Goal: Entertainment & Leisure: Browse casually

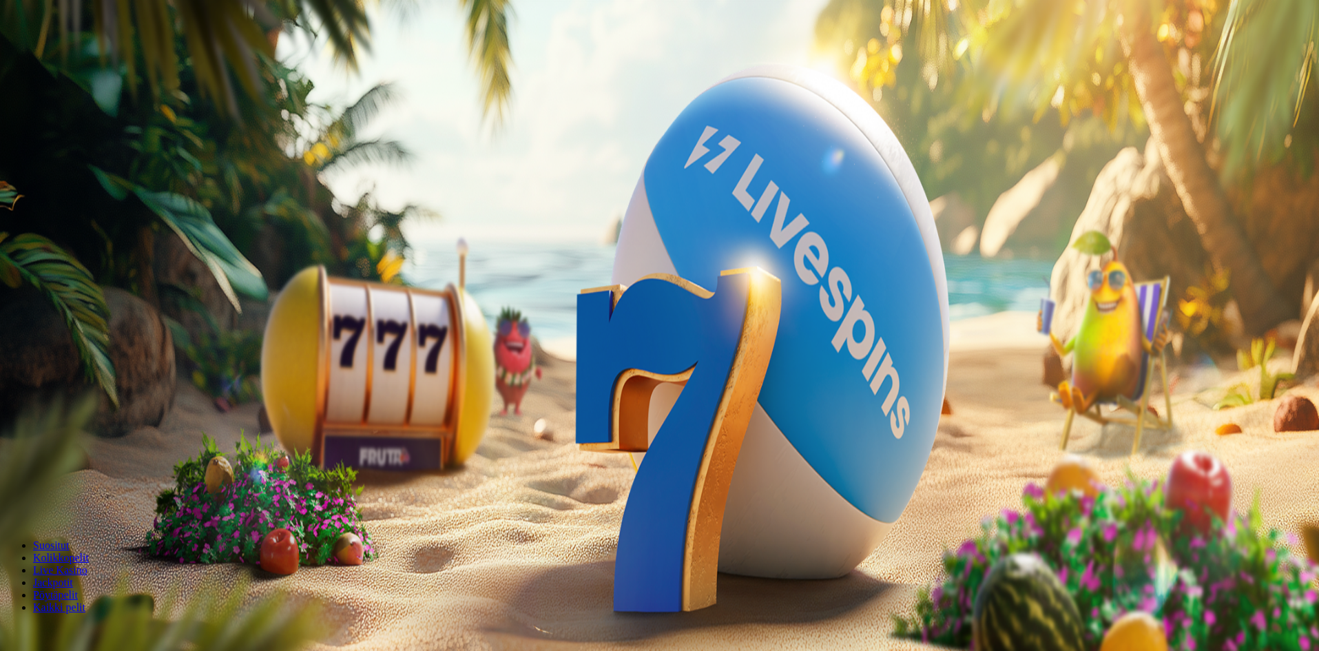
click at [65, 105] on span "Tarjoukset" at bounding box center [56, 99] width 46 height 12
click at [72, 92] on span "Live Kasino" at bounding box center [60, 87] width 54 height 12
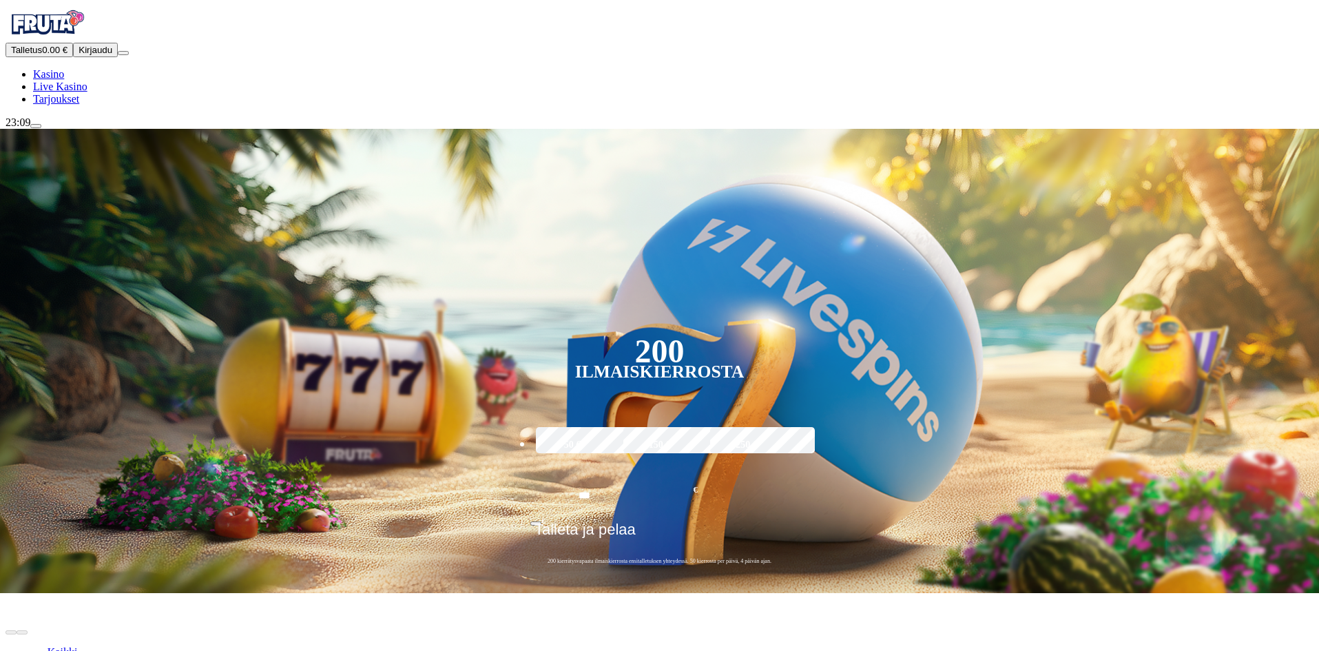
type input "*"
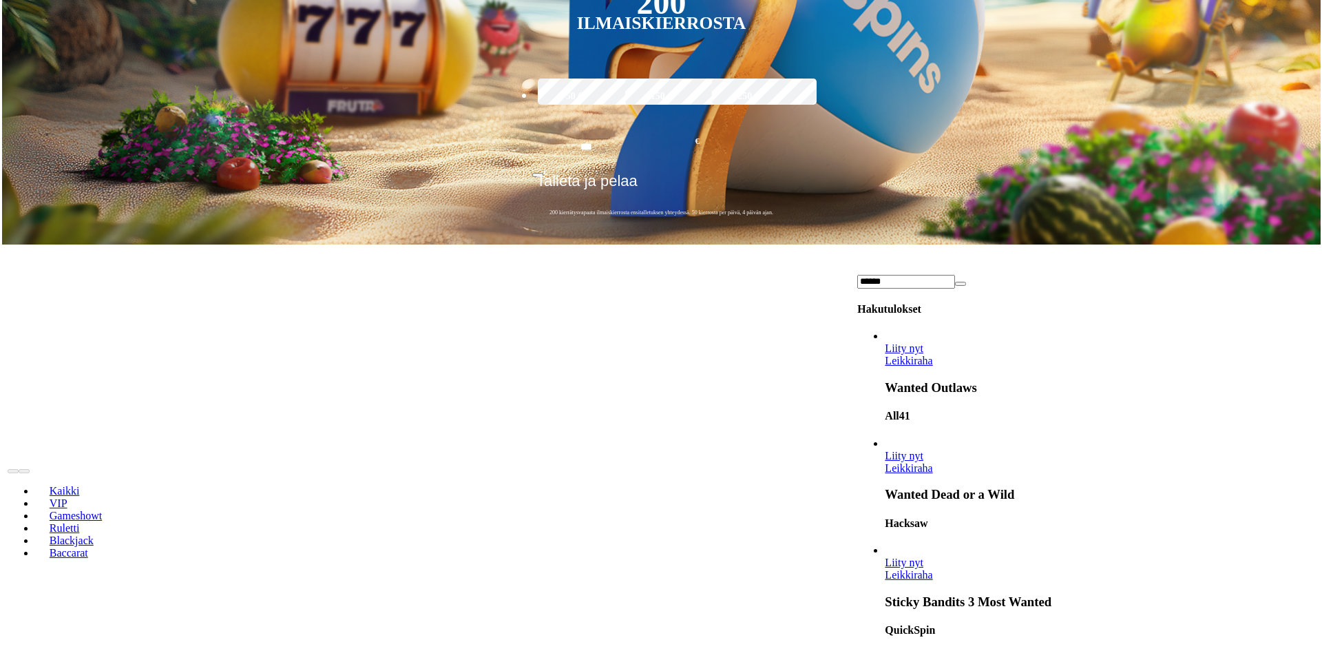
scroll to position [413, 0]
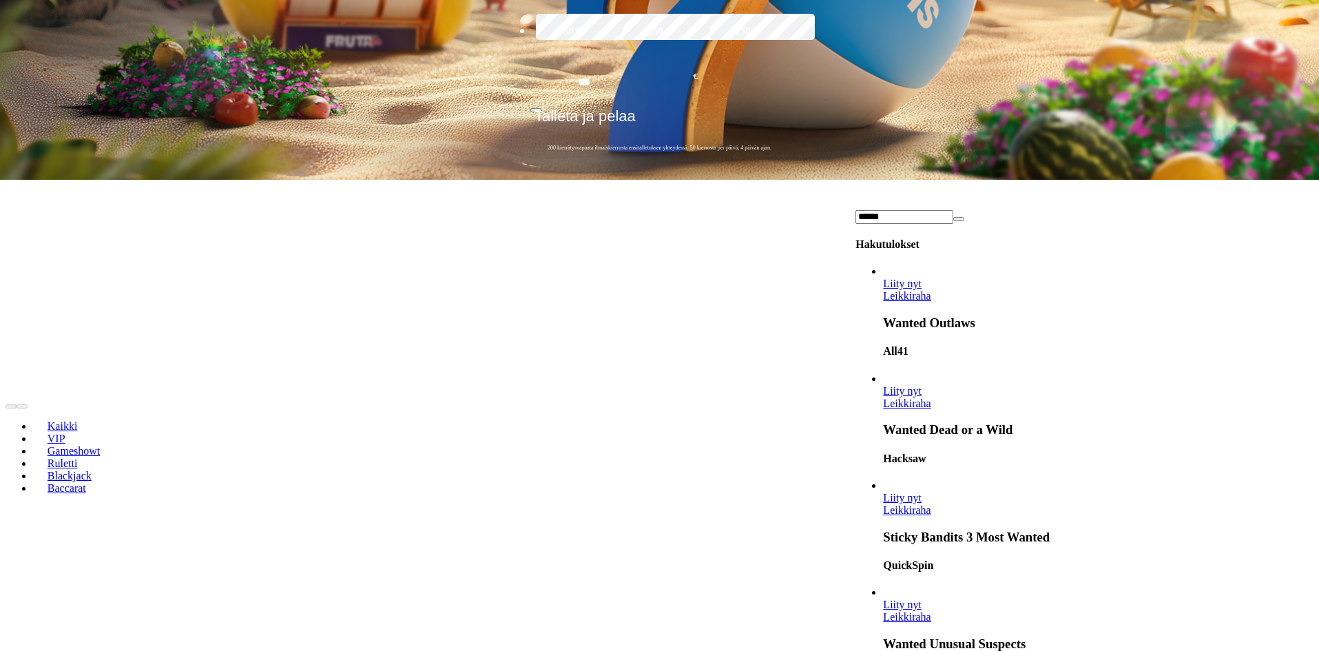
type input "******"
click at [921, 385] on span "Liity nyt" at bounding box center [902, 391] width 39 height 12
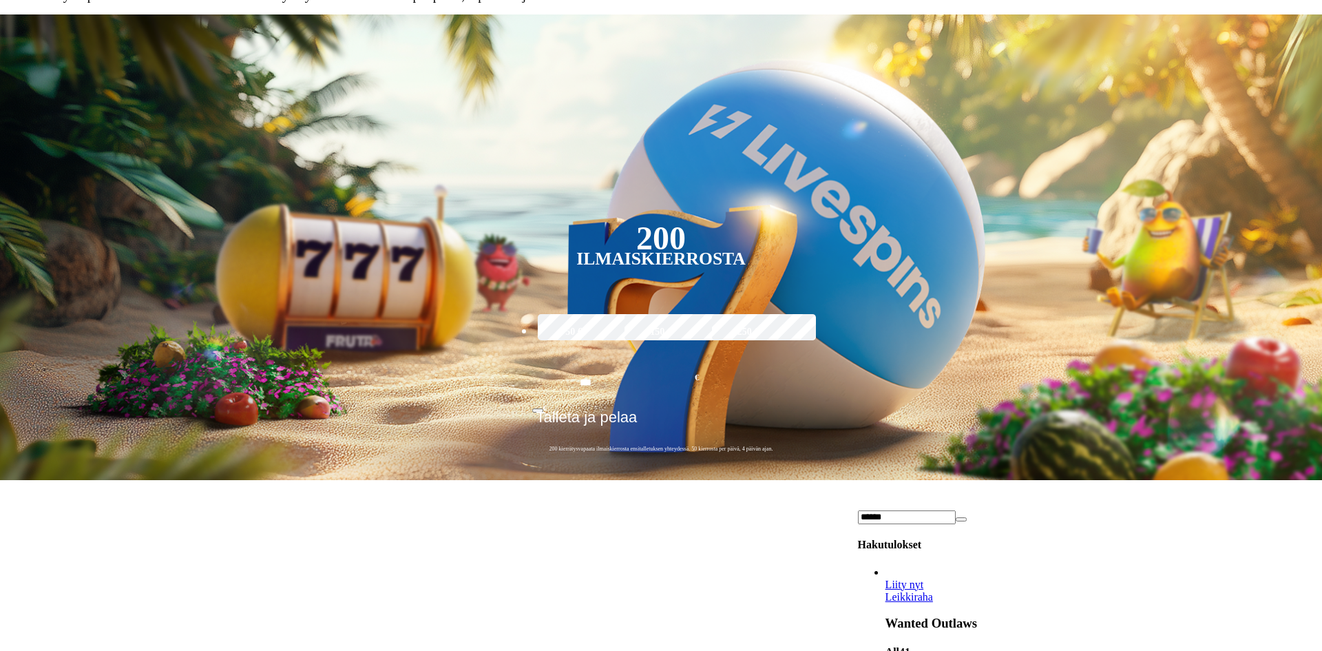
click at [1220, 14] on div at bounding box center [661, 14] width 1311 height 0
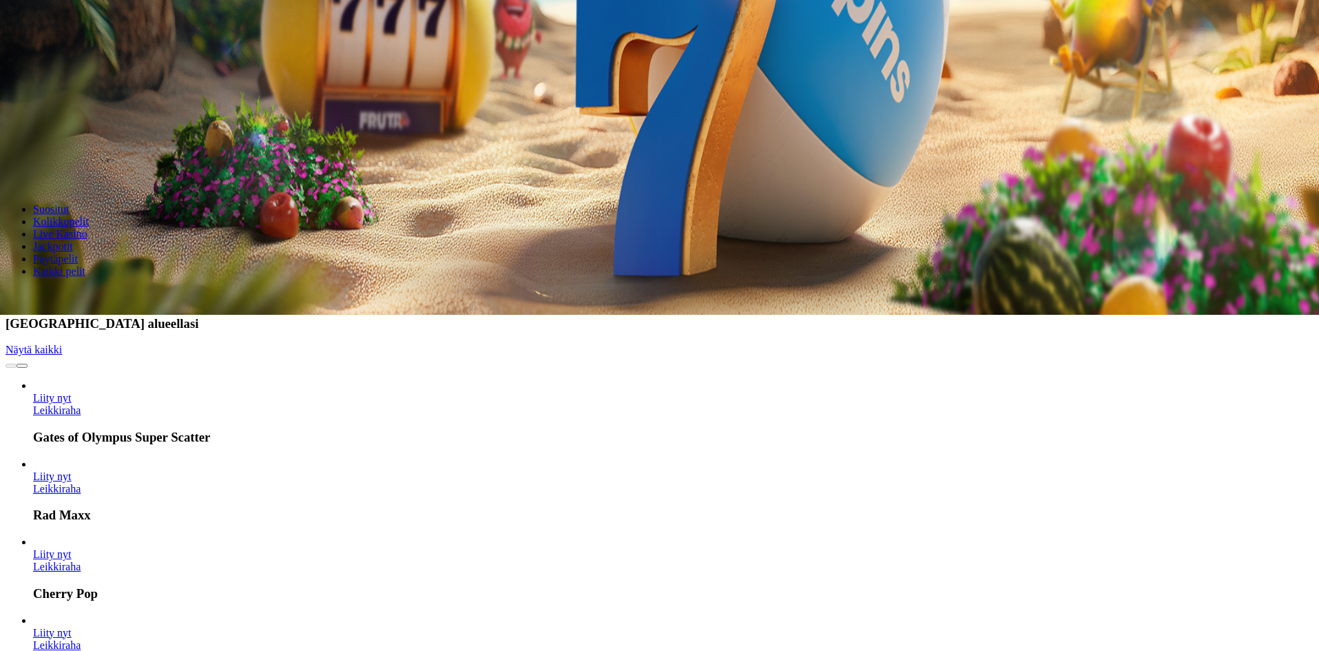
scroll to position [620, 0]
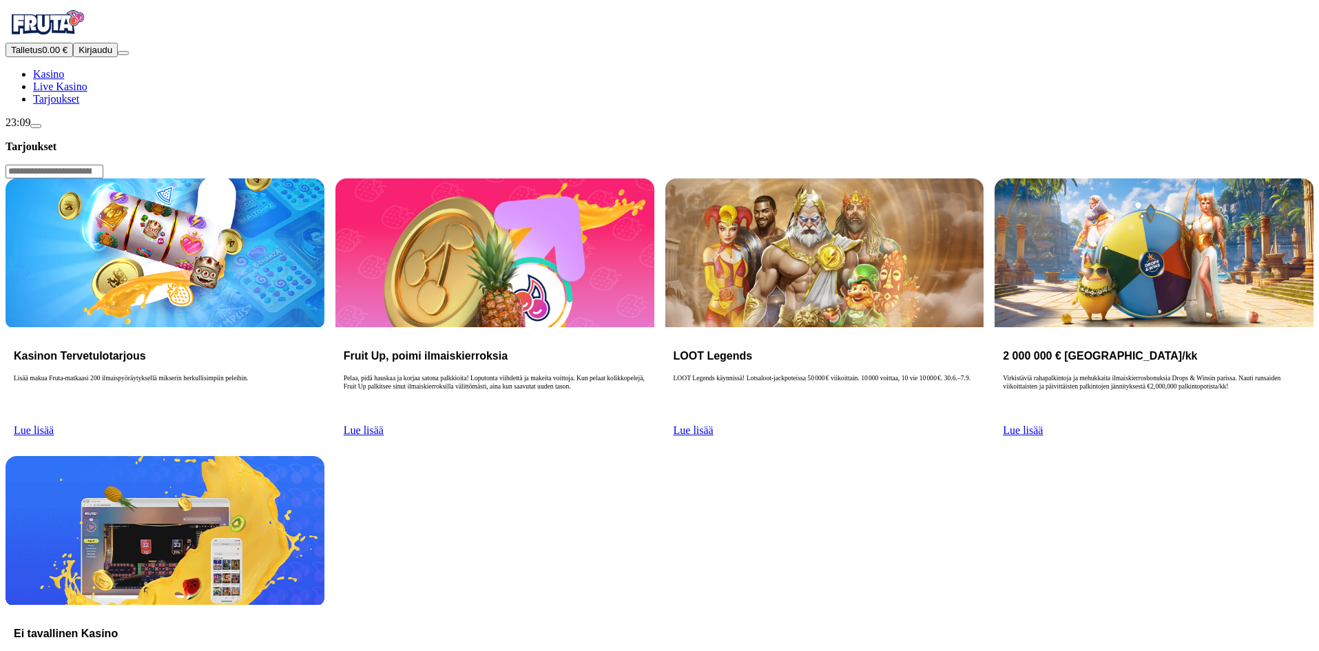
click at [54, 424] on span "Lue lisää" at bounding box center [34, 430] width 40 height 12
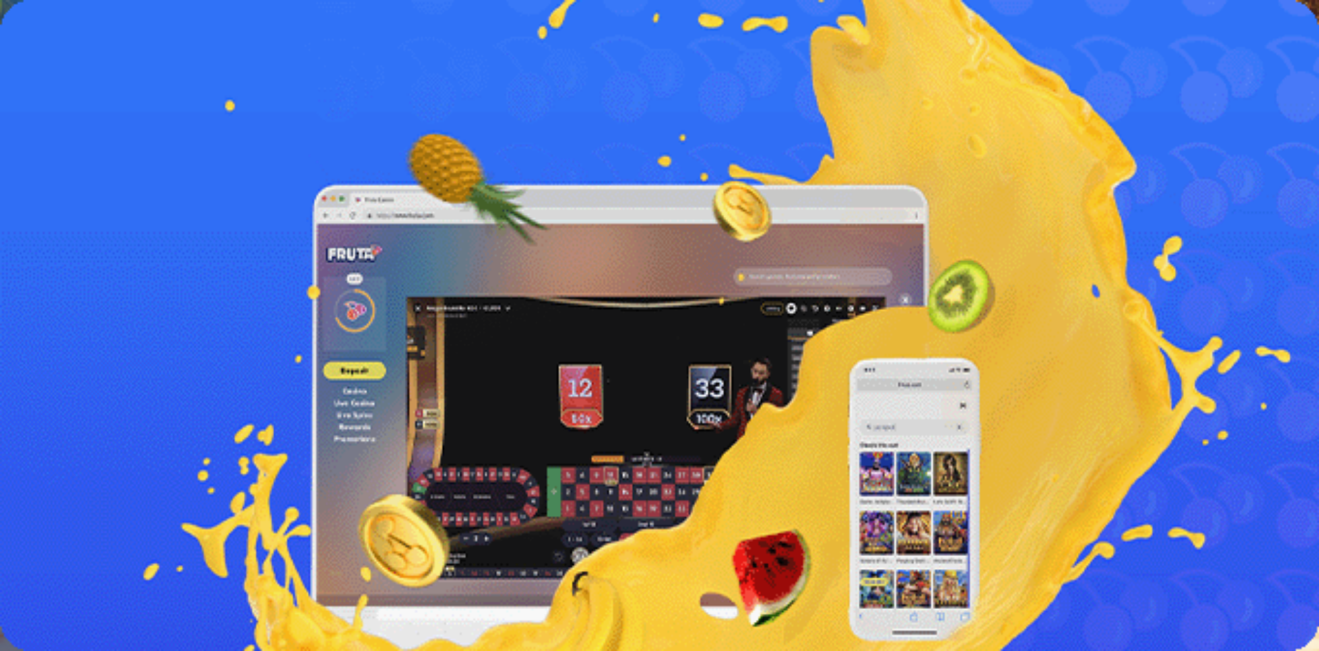
click at [78, 55] on span "Kirjaudu" at bounding box center [95, 50] width 34 height 10
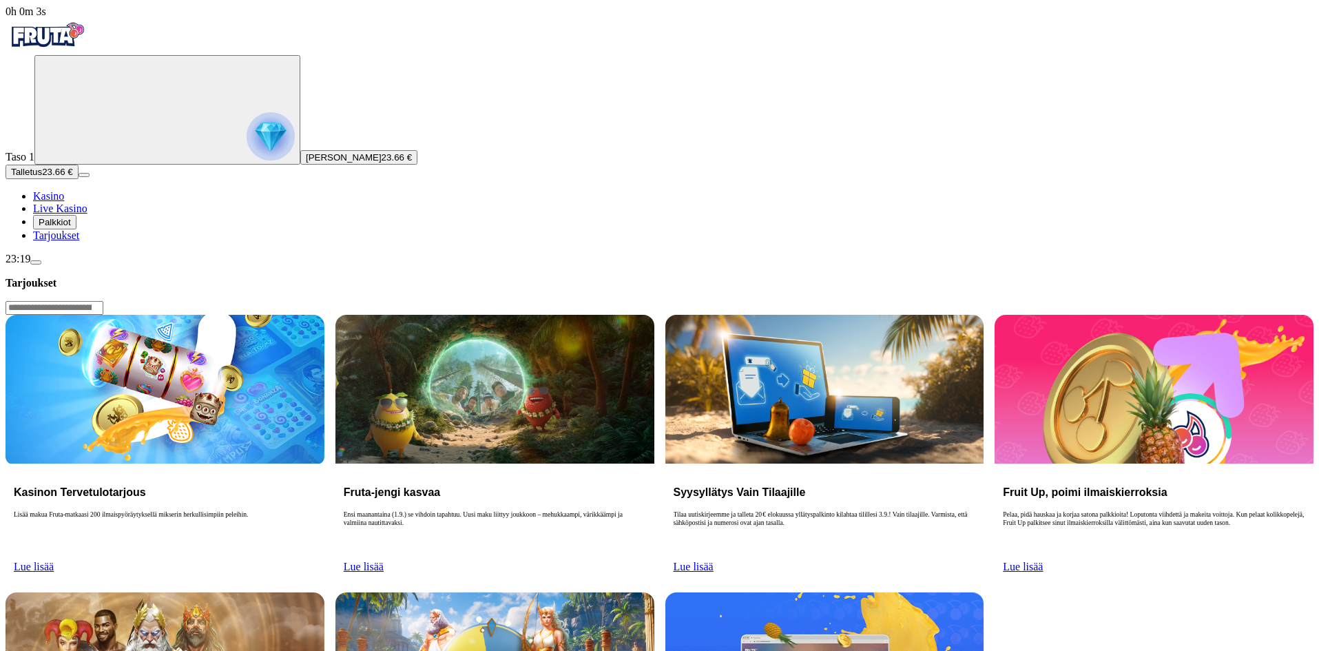
click at [71, 227] on span "Palkkiot" at bounding box center [55, 222] width 32 height 10
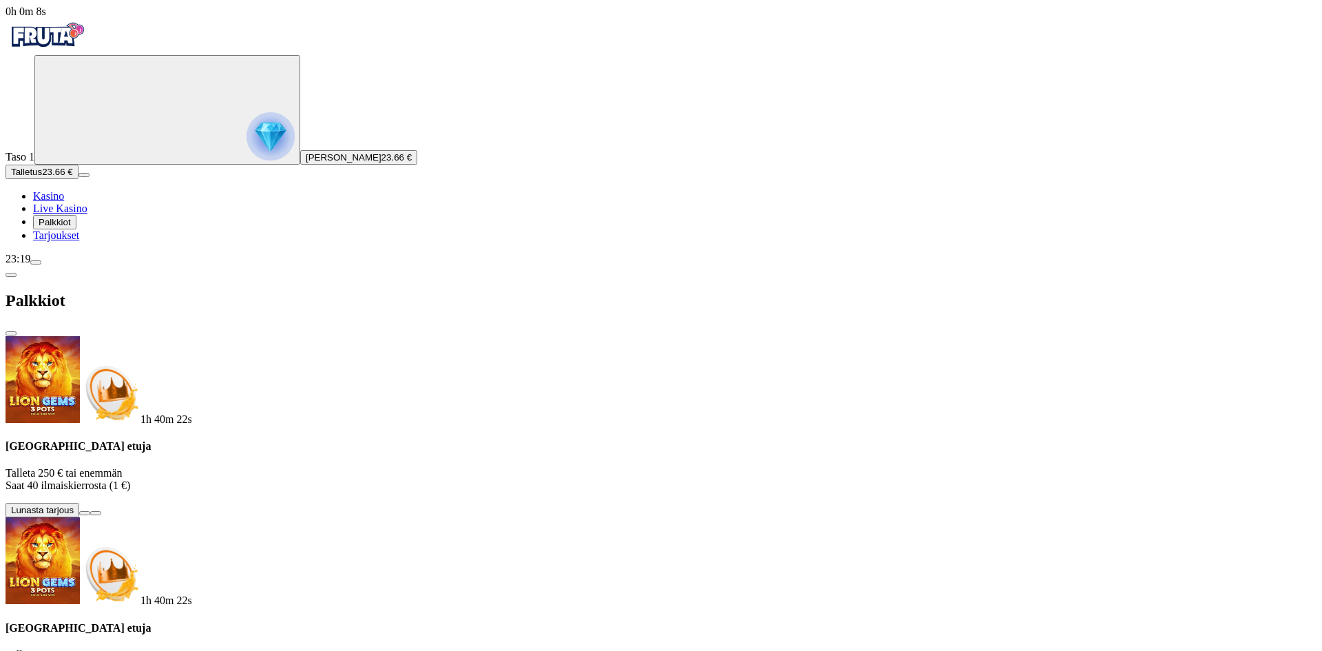
click at [96, 513] on span "info icon" at bounding box center [96, 513] width 0 height 0
click at [70, 214] on span "Live Kasino" at bounding box center [60, 208] width 54 height 12
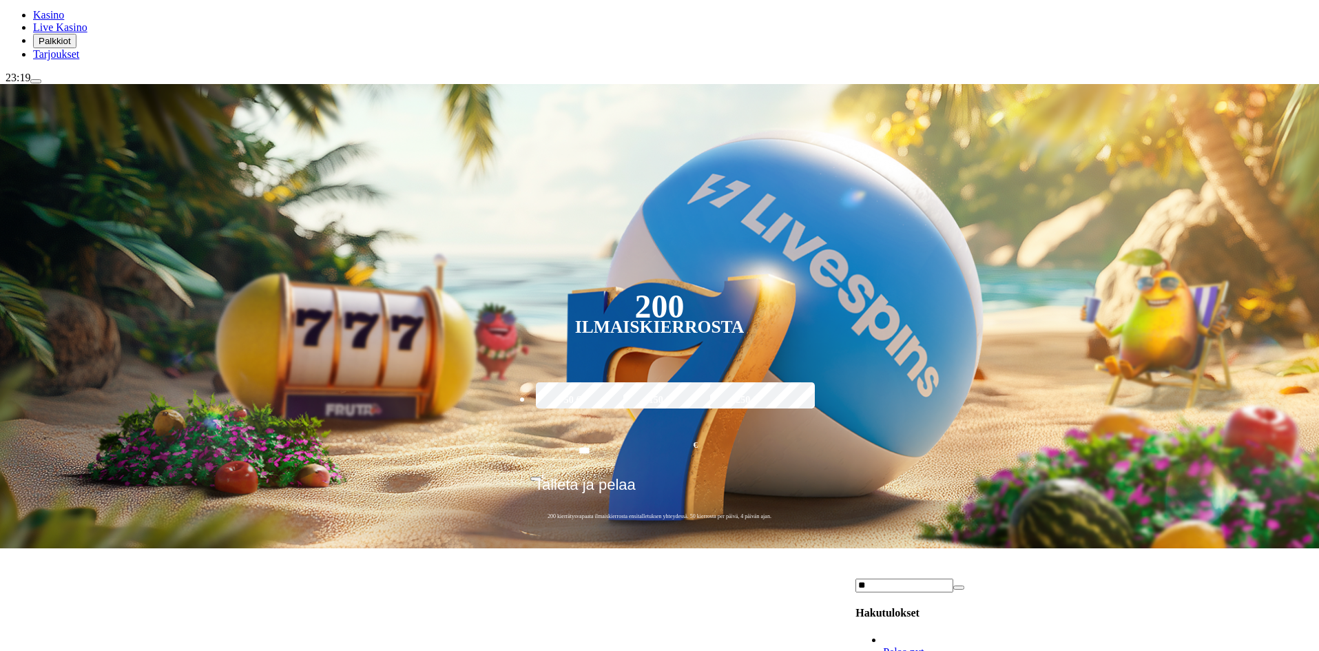
scroll to position [275, 0]
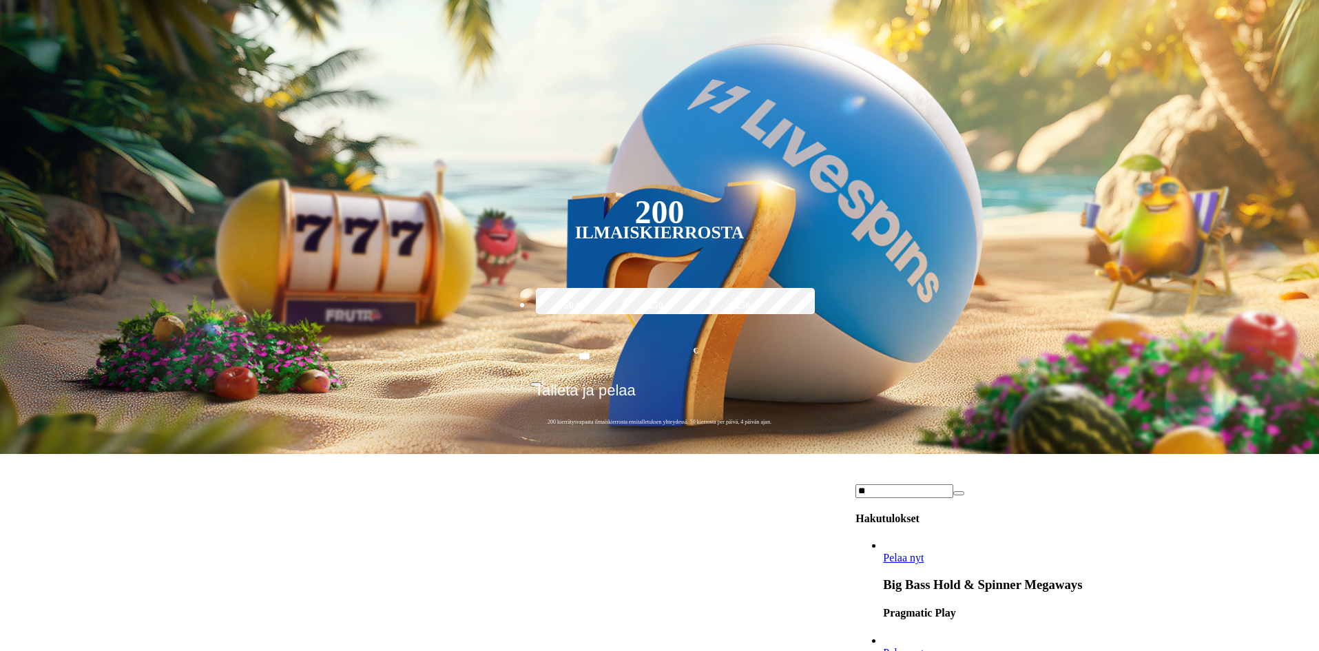
type input "**"
click at [923, 552] on link "Pelaa nyt" at bounding box center [903, 558] width 41 height 12
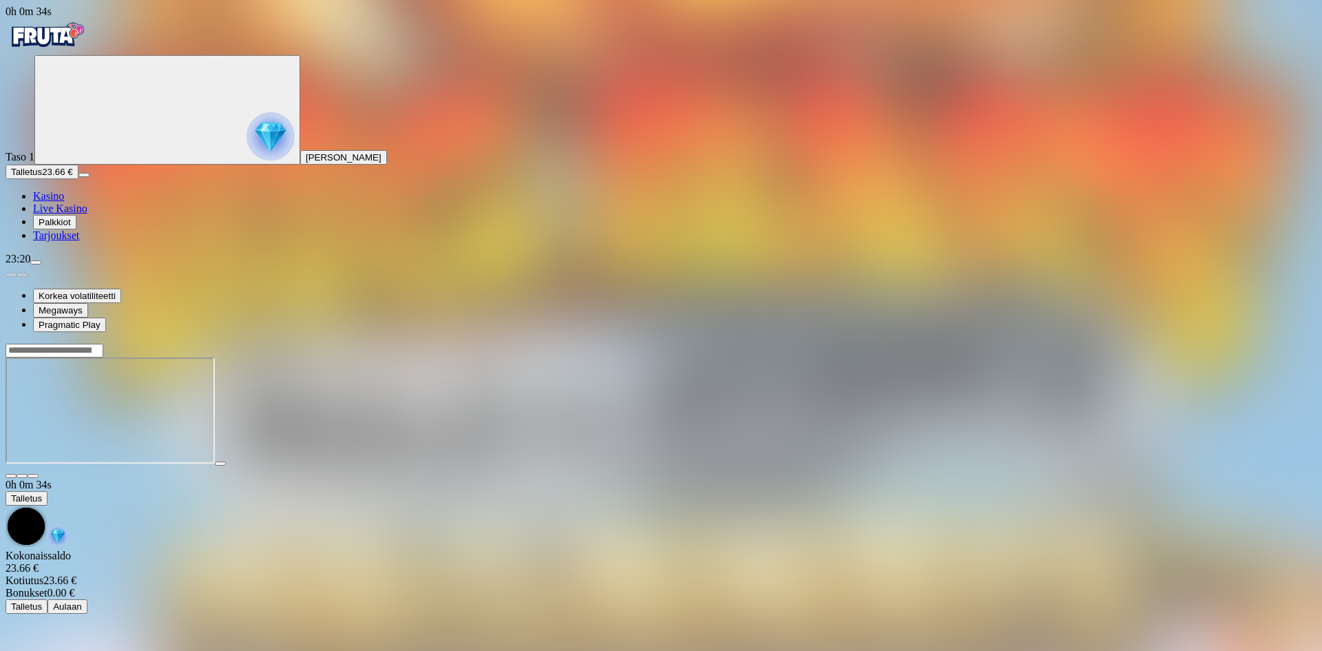
click at [56, 33] on img "Primary" at bounding box center [47, 35] width 83 height 34
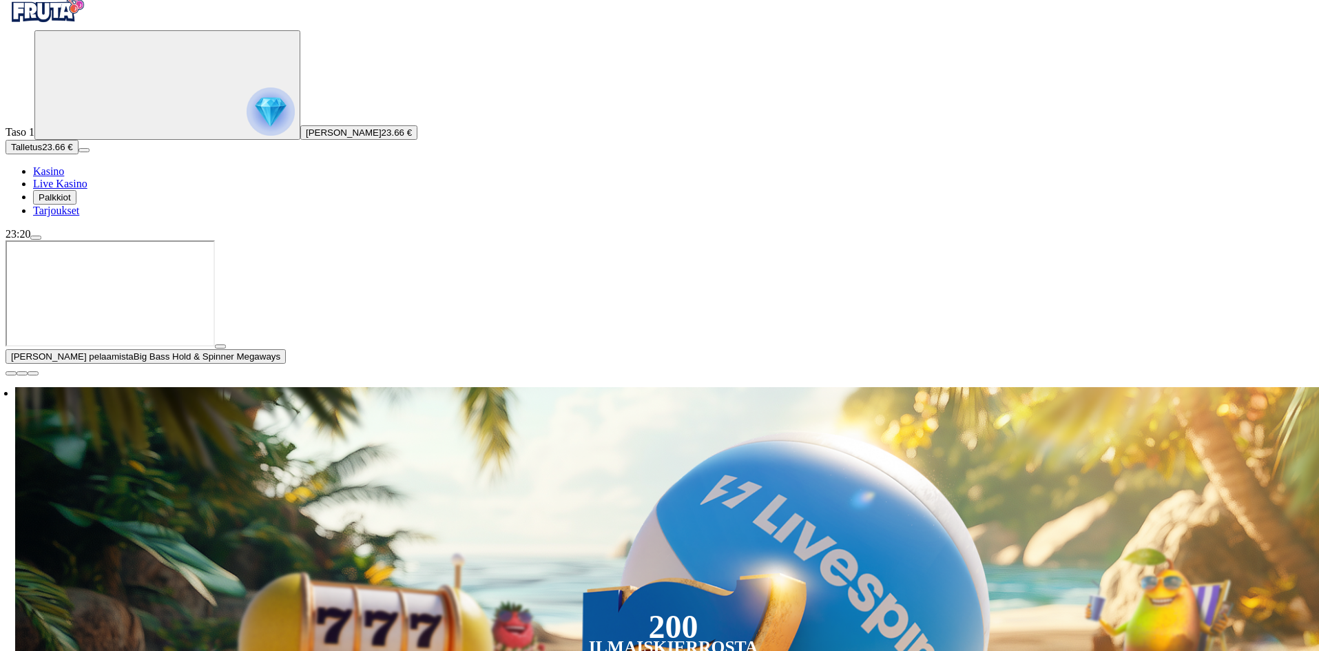
scroll to position [69, 0]
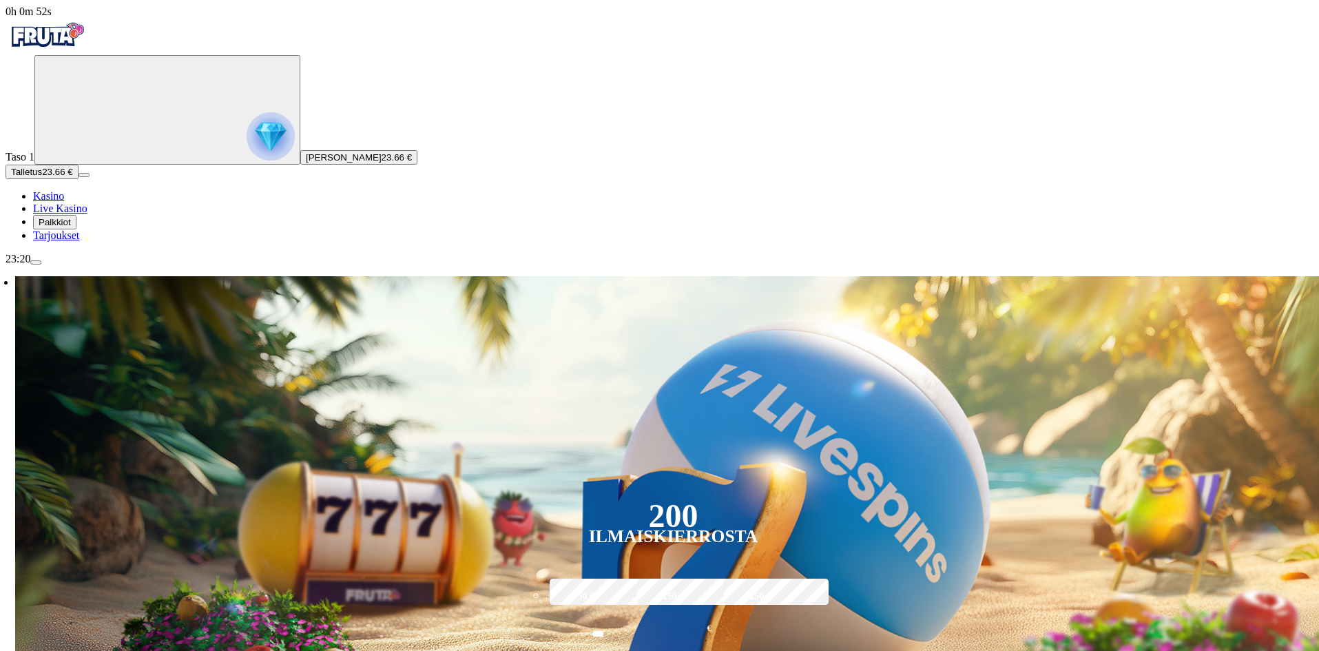
click at [88, 52] on img "Primary" at bounding box center [47, 35] width 83 height 34
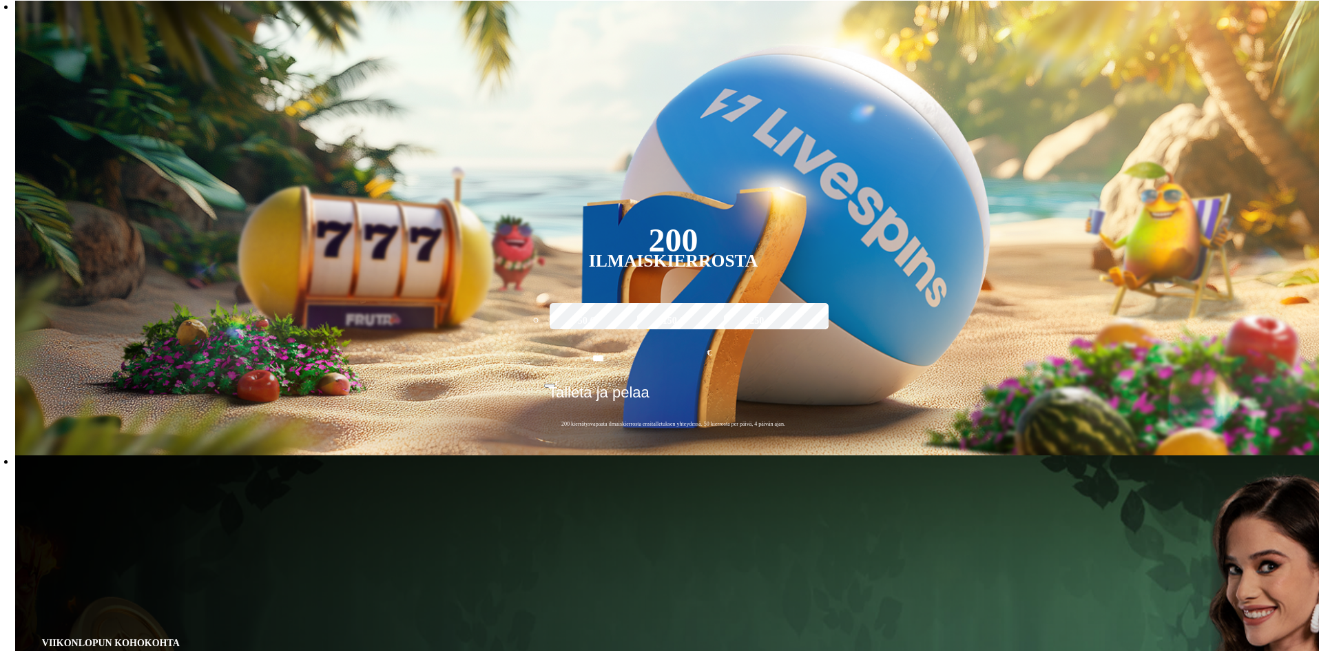
scroll to position [275, 0]
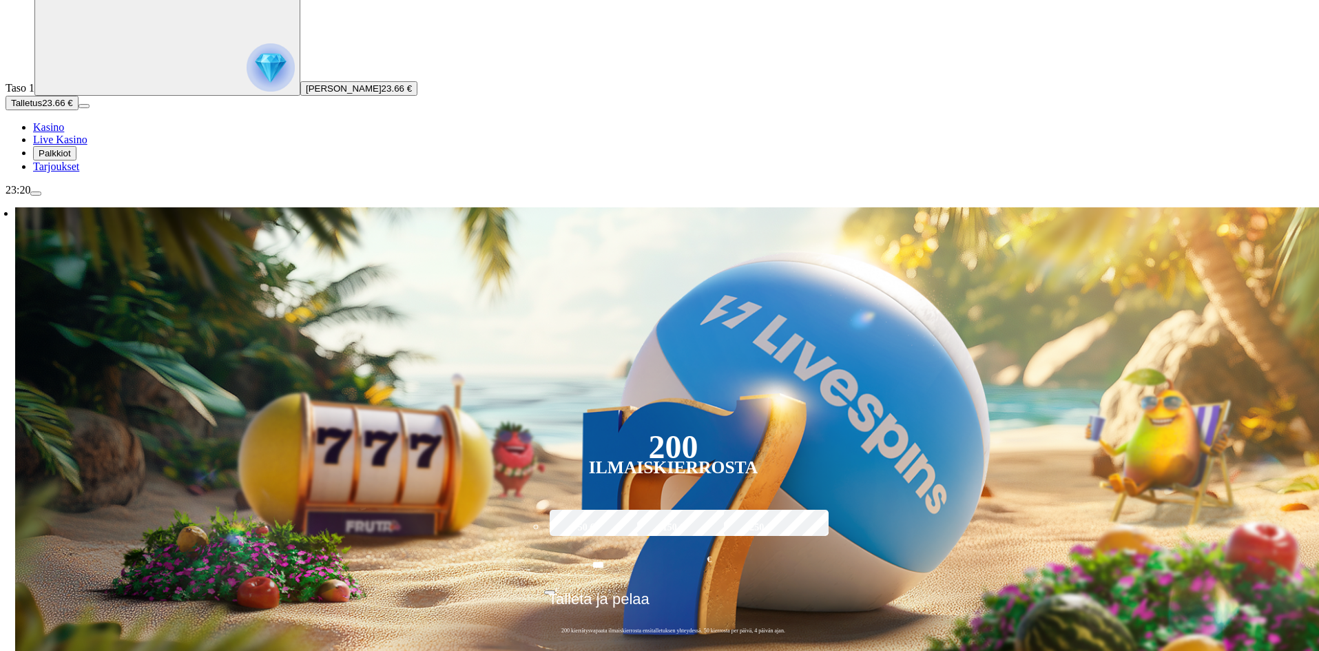
type input "*****"
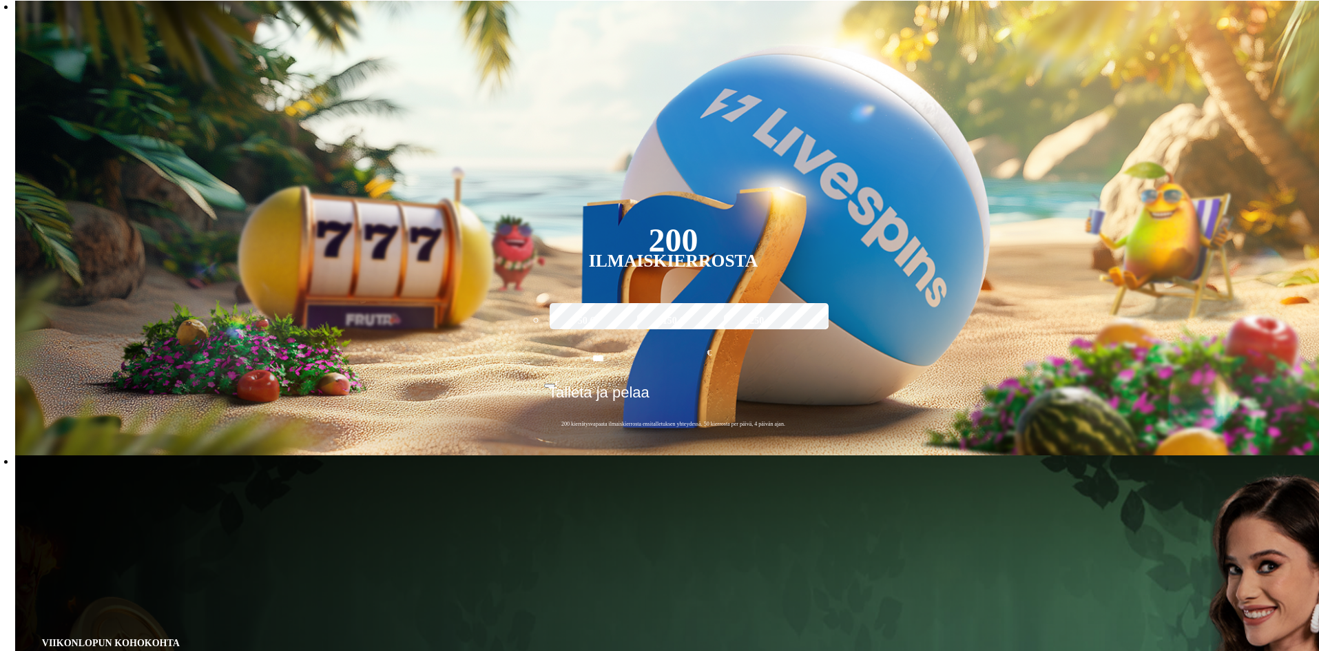
type input "*"
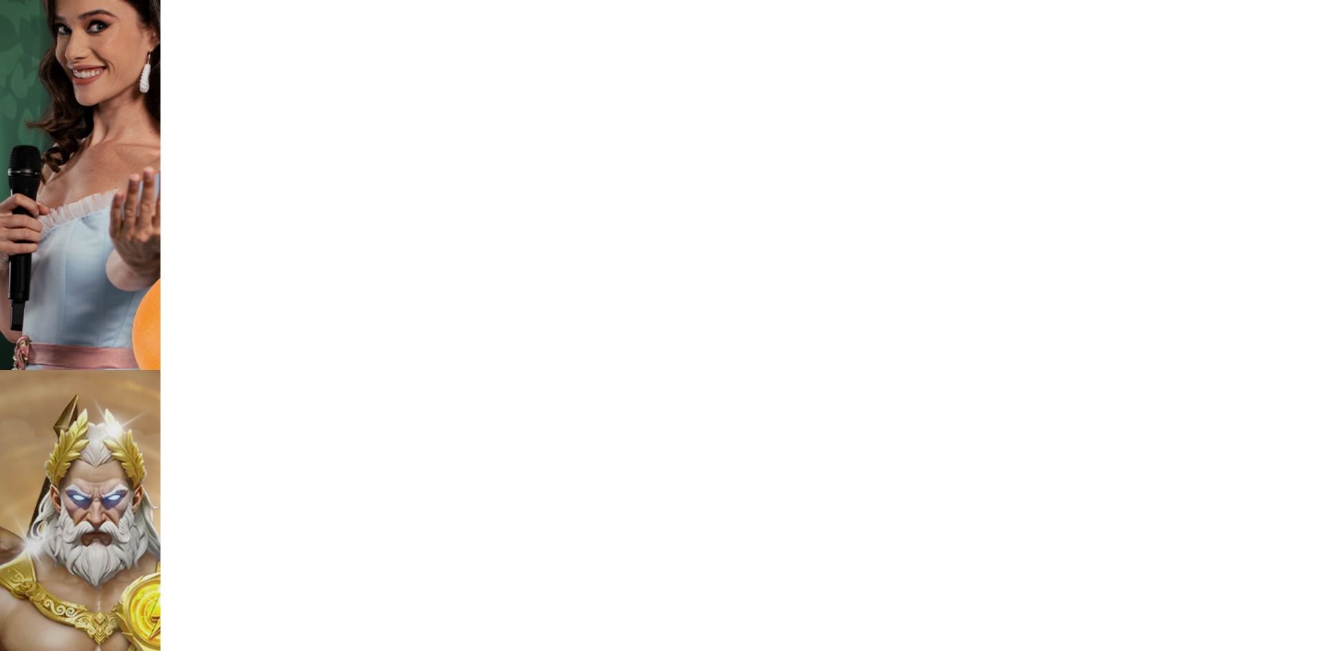
scroll to position [757, 0]
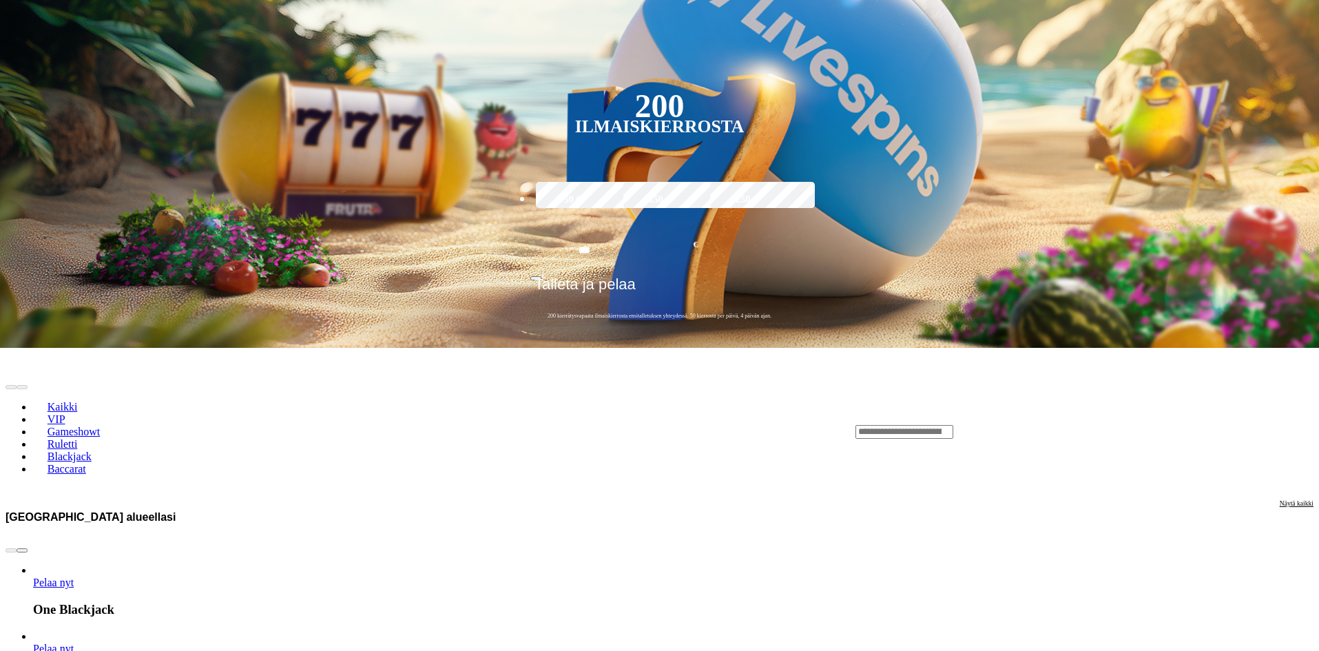
scroll to position [413, 0]
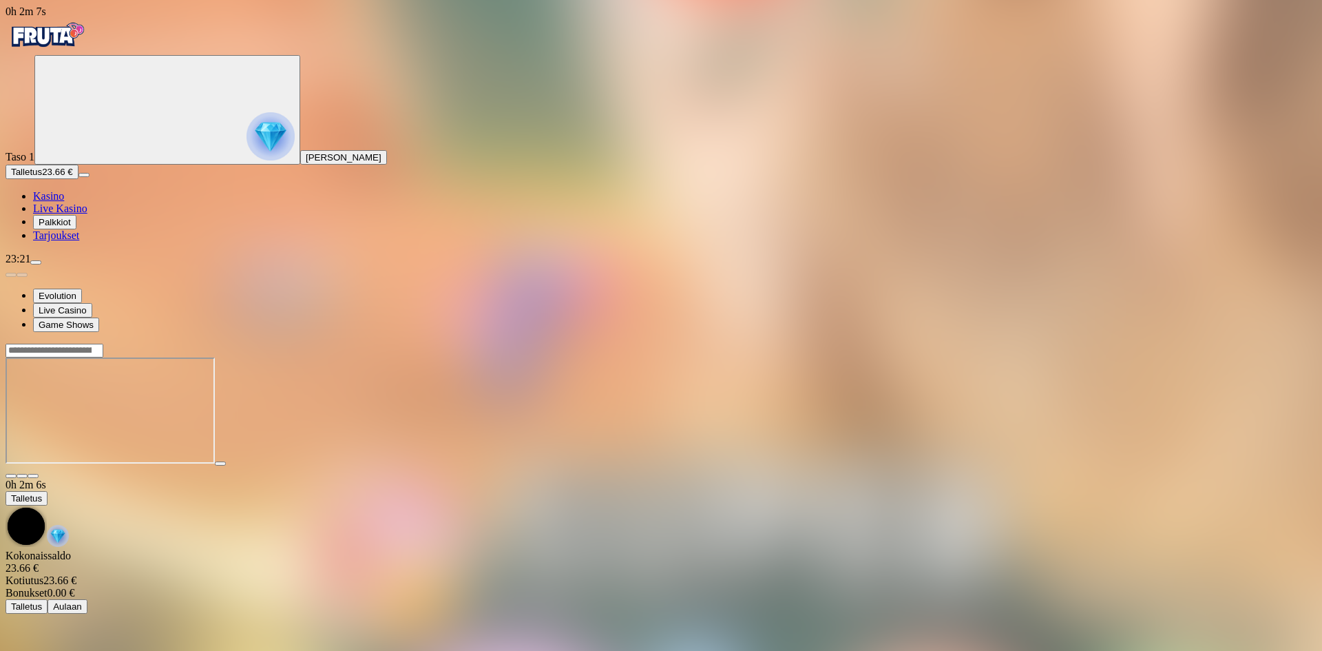
click at [103, 344] on input "Search" at bounding box center [55, 351] width 98 height 14
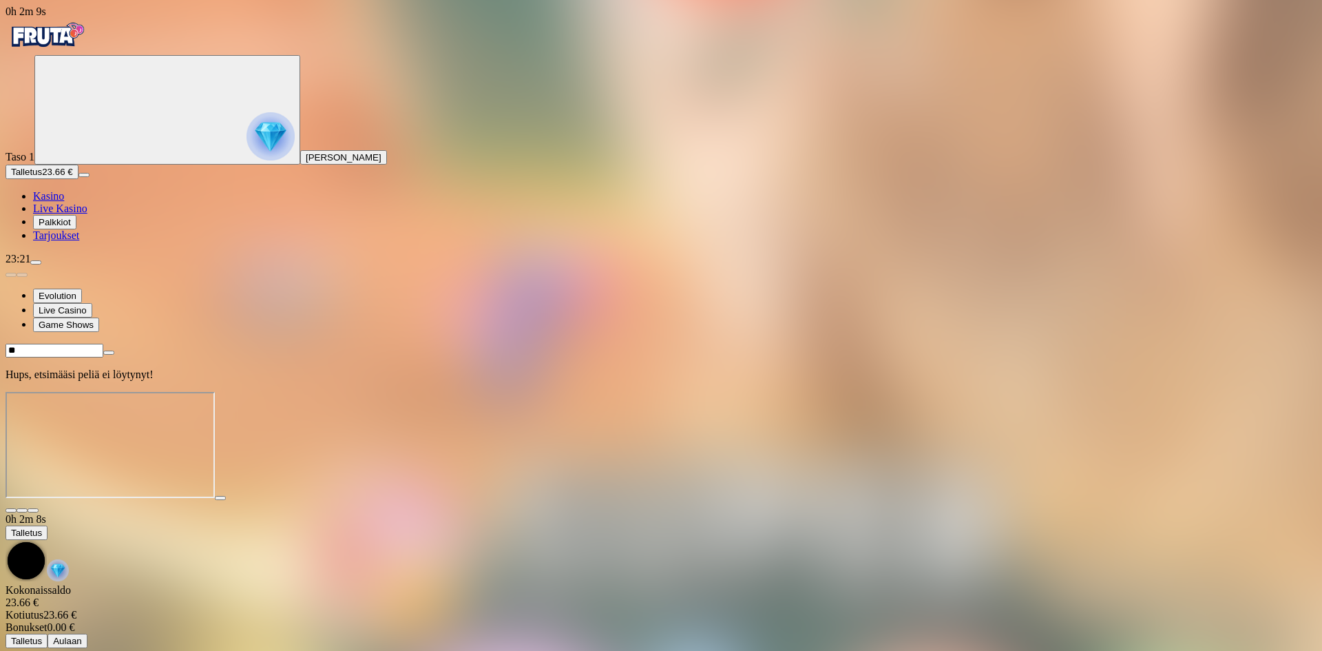
type input "*"
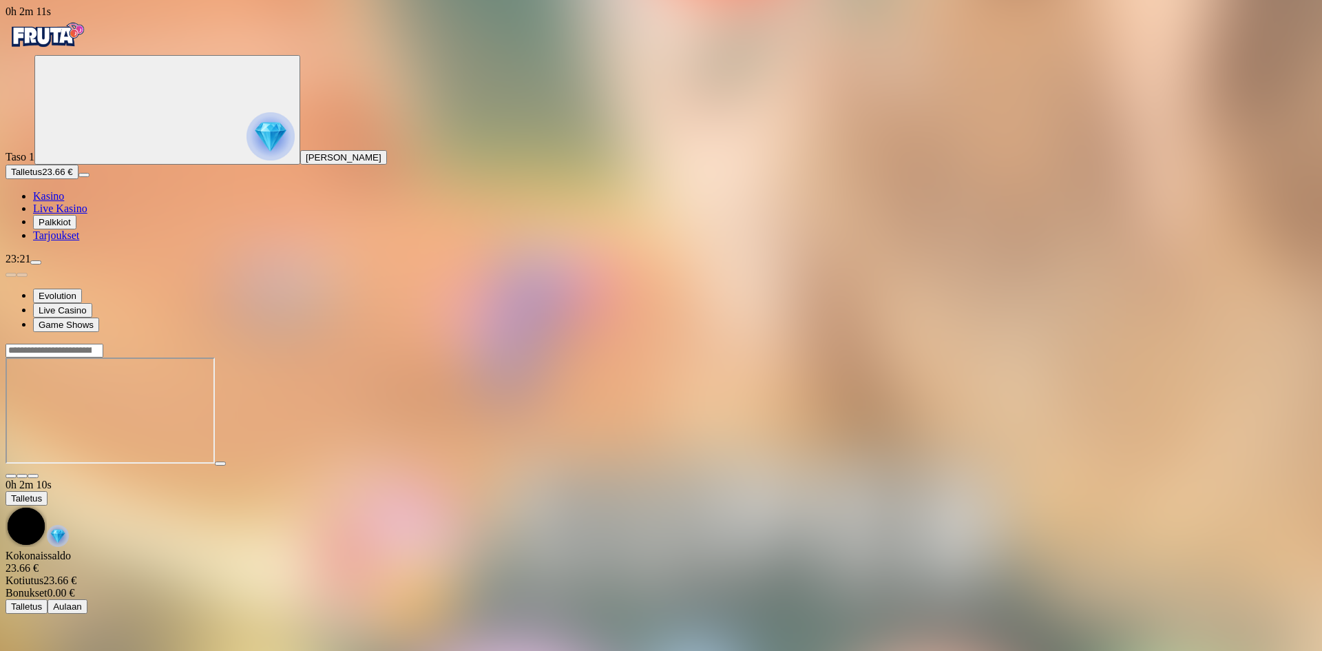
click at [1267, 343] on div at bounding box center [661, 411] width 1311 height 136
click at [11, 476] on span "close icon" at bounding box center [11, 476] width 0 height 0
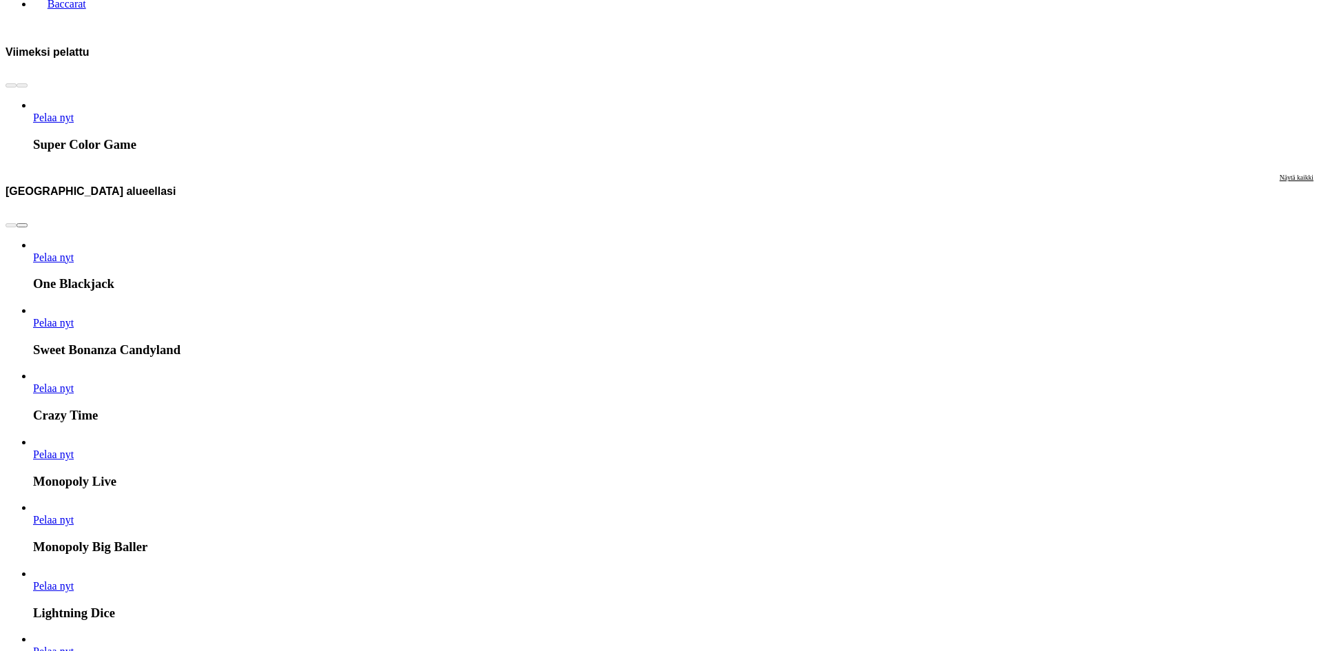
scroll to position [895, 0]
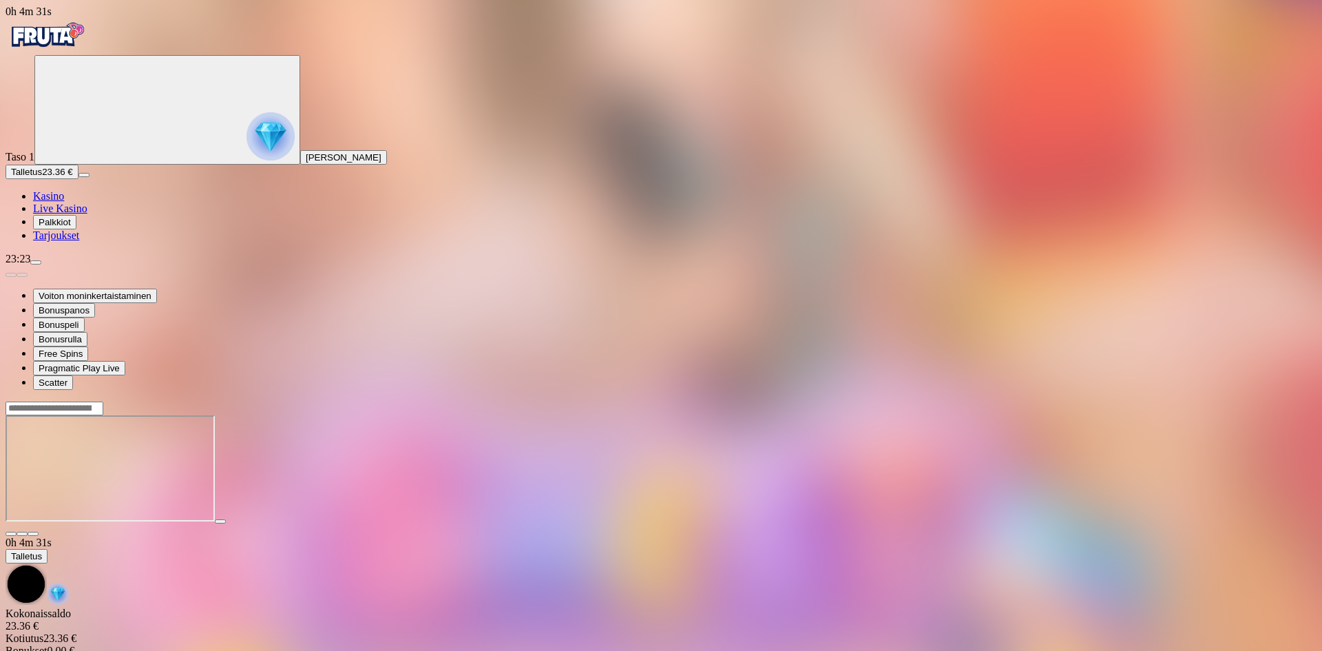
click at [11, 534] on span "close icon" at bounding box center [11, 534] width 0 height 0
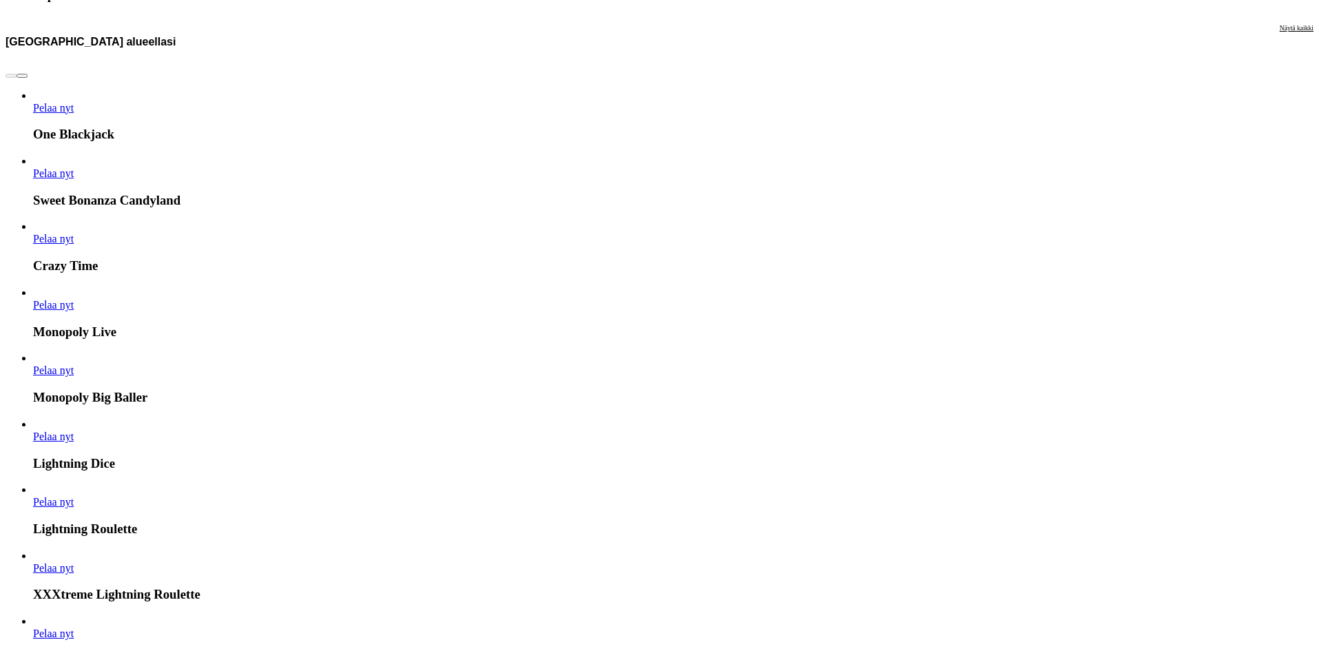
scroll to position [964, 0]
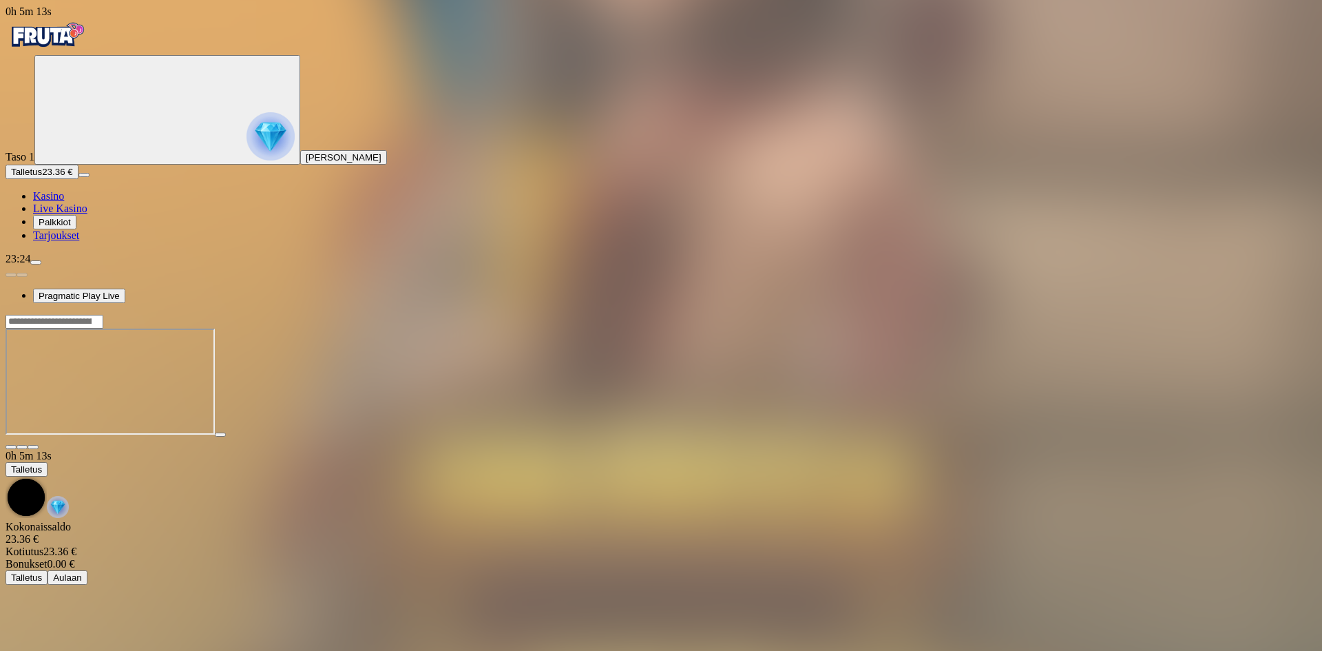
click at [11, 447] on span "close icon" at bounding box center [11, 447] width 0 height 0
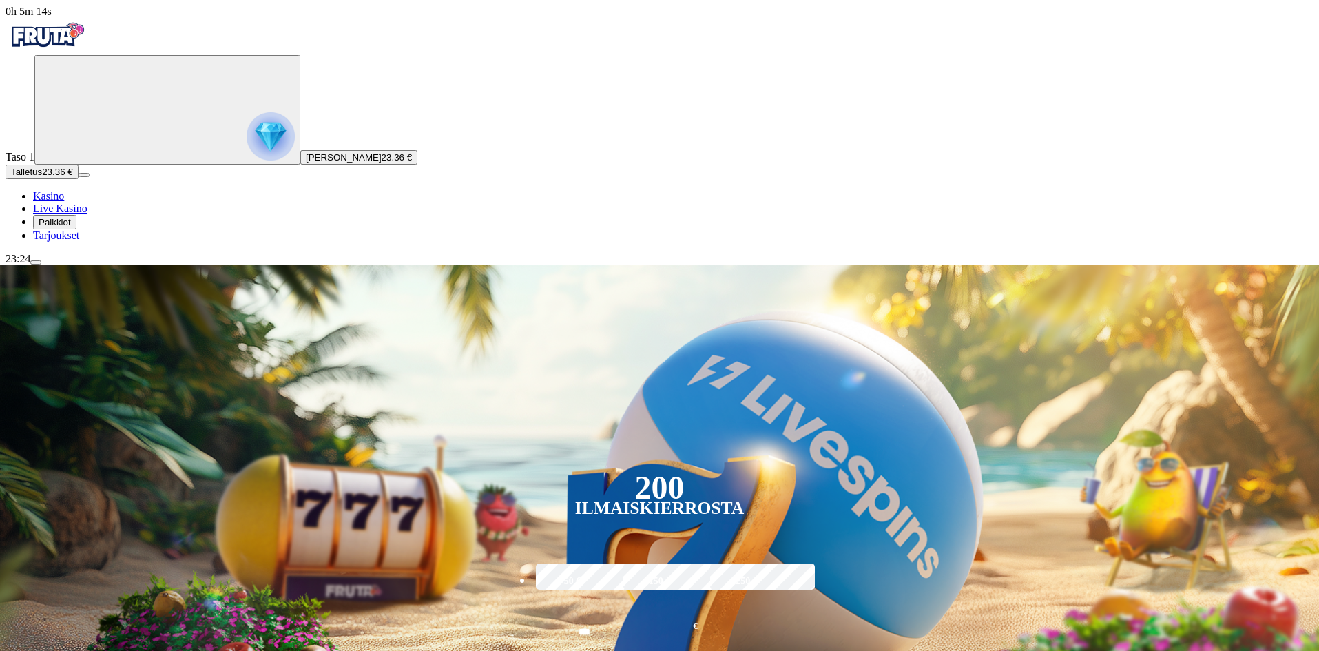
scroll to position [413, 0]
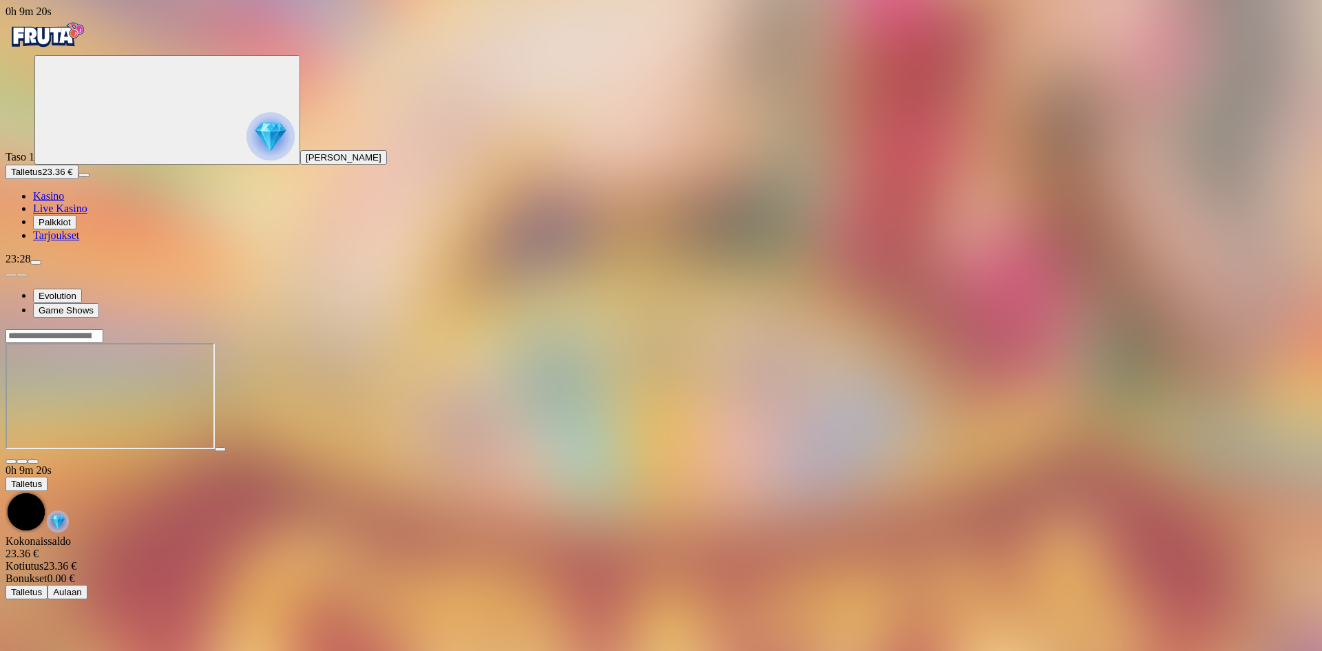
click at [228, 328] on div at bounding box center [661, 396] width 1311 height 136
click at [11, 461] on span "close icon" at bounding box center [11, 461] width 0 height 0
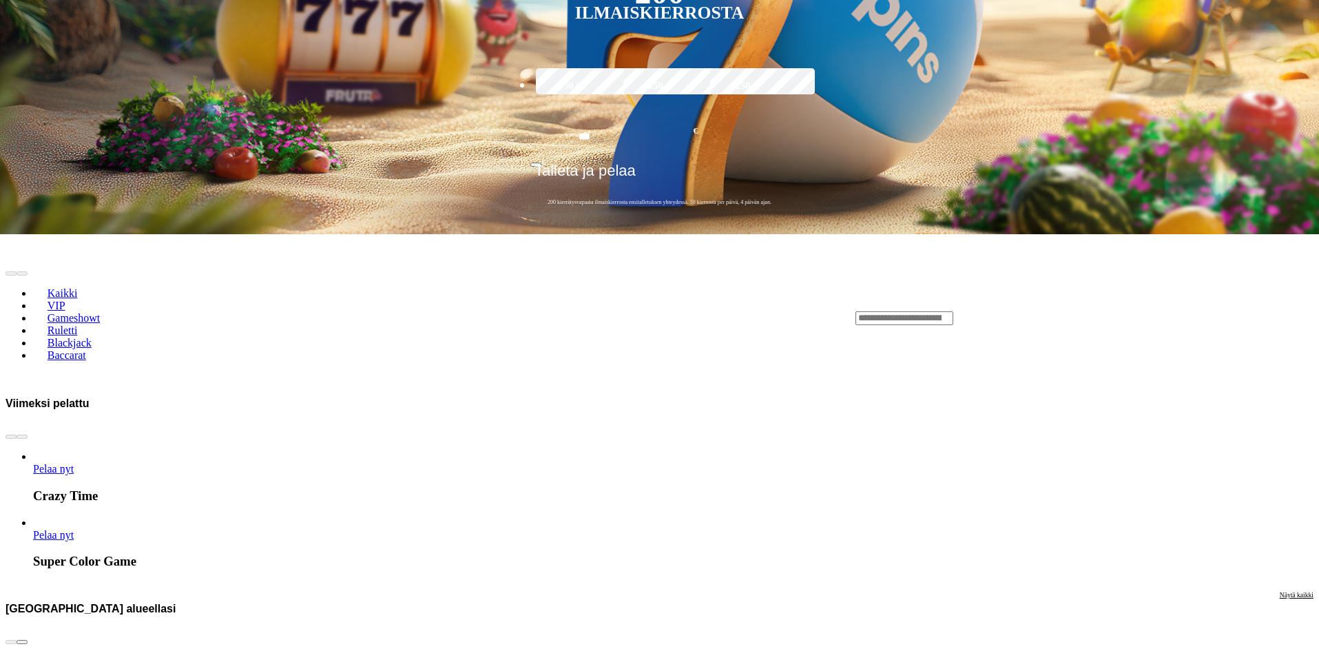
scroll to position [551, 0]
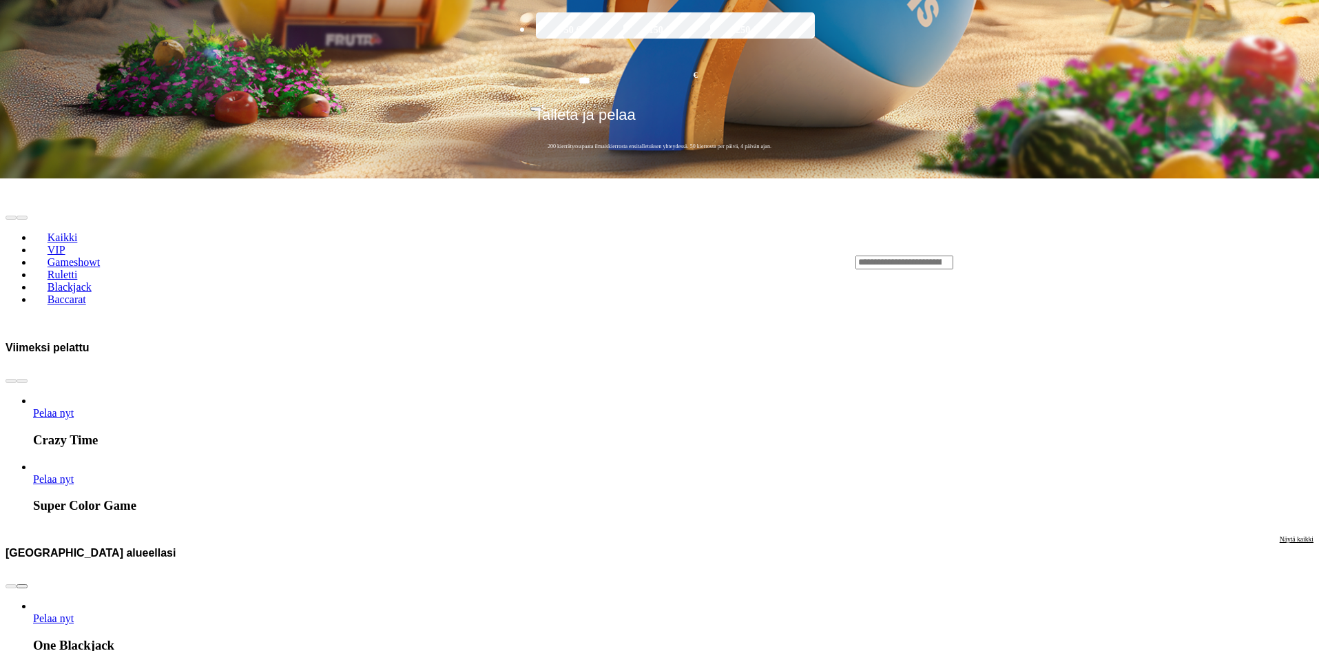
click at [74, 612] on span "Pelaa nyt" at bounding box center [53, 618] width 41 height 12
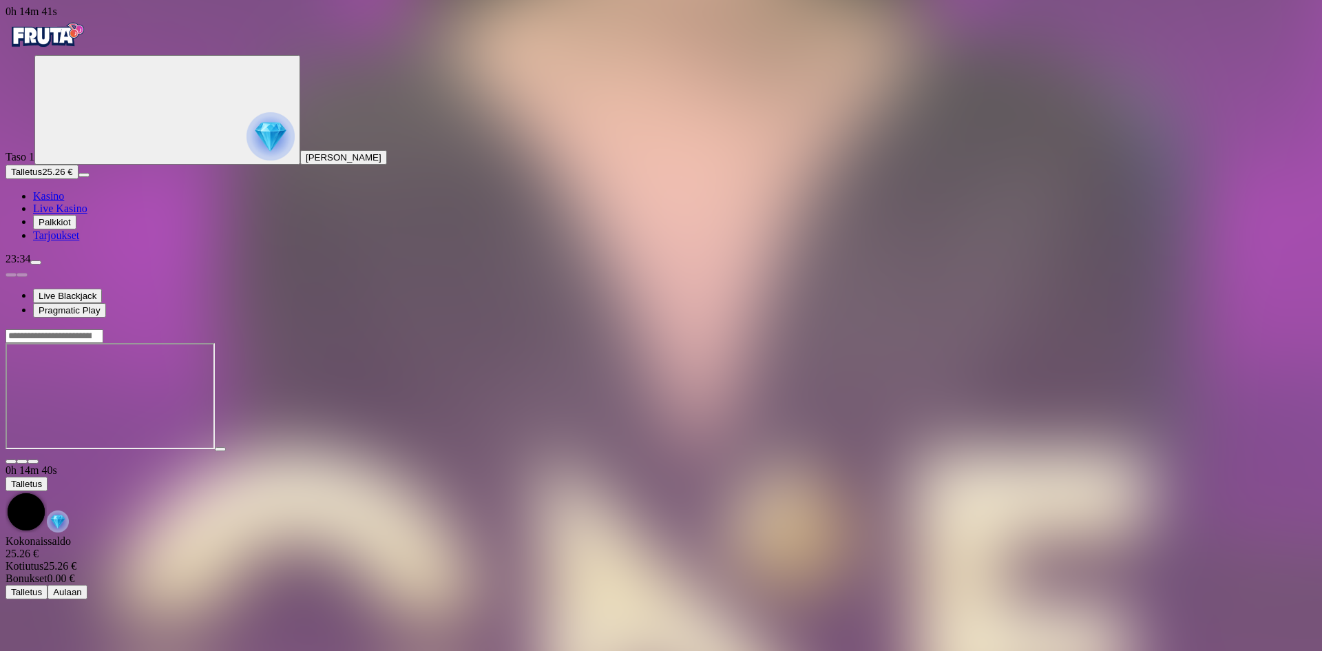
click at [11, 461] on span "close icon" at bounding box center [11, 461] width 0 height 0
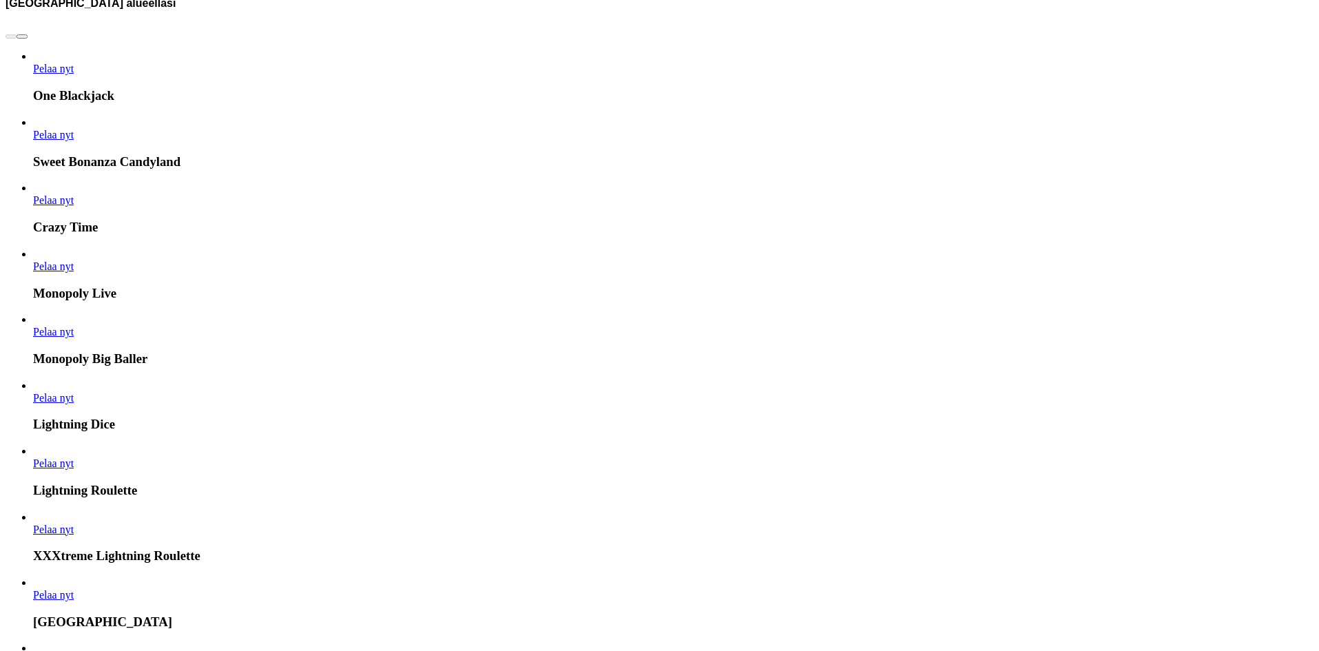
scroll to position [1171, 0]
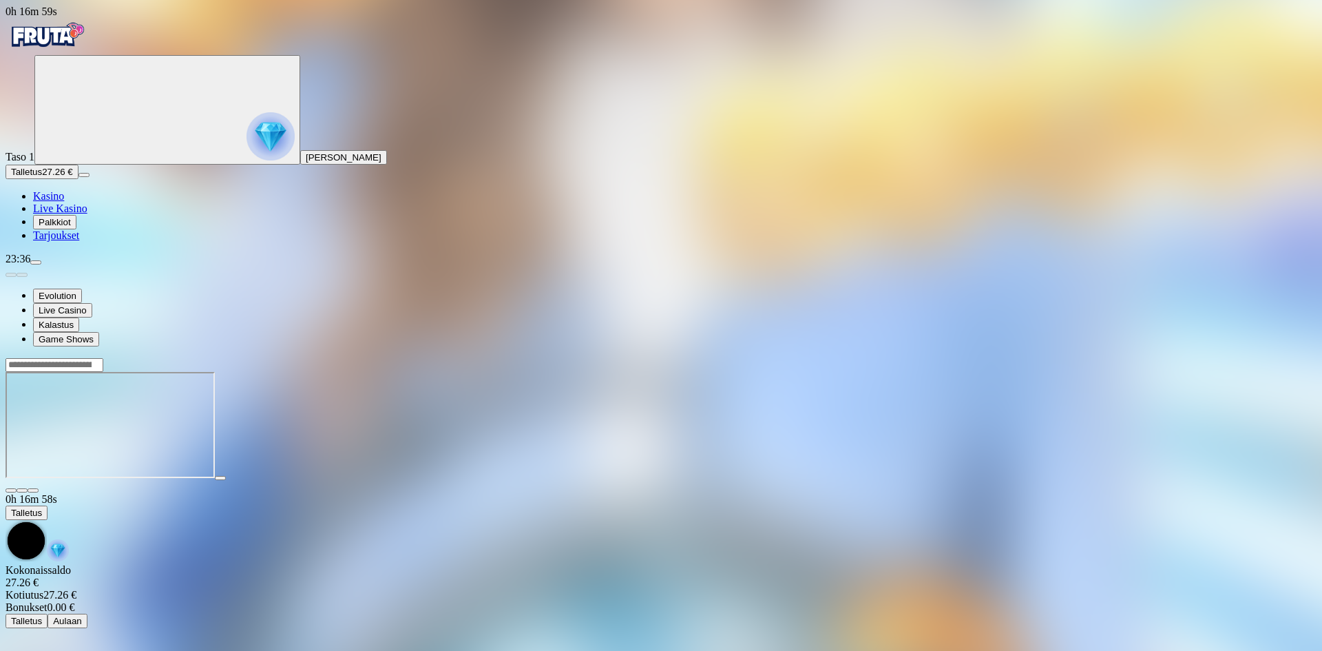
click at [1303, 357] on main "0h 16m 58s Talletus Kokonaissaldo 27.26 € Kotiutus 27.26 € Bonukset 0.00 € Tall…" at bounding box center [661, 492] width 1311 height 271
click at [1317, 357] on main "0h 18m 49s Talletus Kokonaissaldo 27.26 € Kotiutus 27.26 € Bonukset 0.00 € Tall…" at bounding box center [661, 492] width 1311 height 271
click at [11, 490] on span "close icon" at bounding box center [11, 490] width 0 height 0
